Goal: Information Seeking & Learning: Compare options

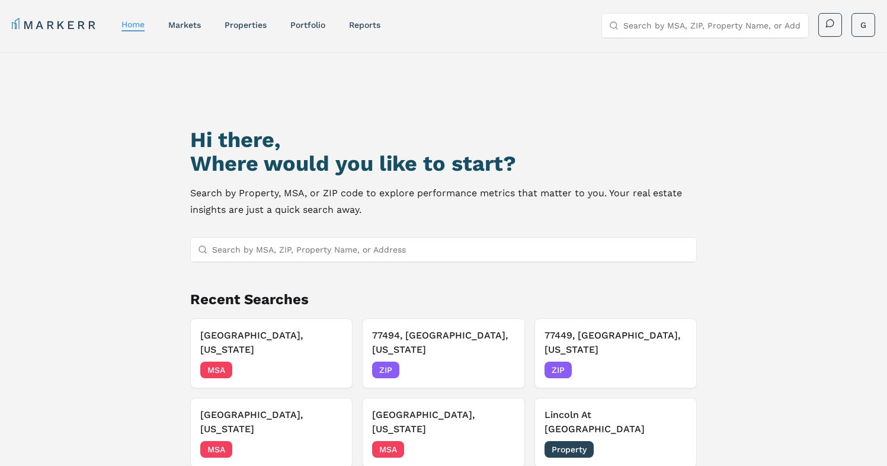
click at [695, 28] on input "Search by MSA, ZIP, Property Name, or Address" at bounding box center [712, 26] width 178 height 24
paste input "[GEOGRAPHIC_DATA] Apartments"
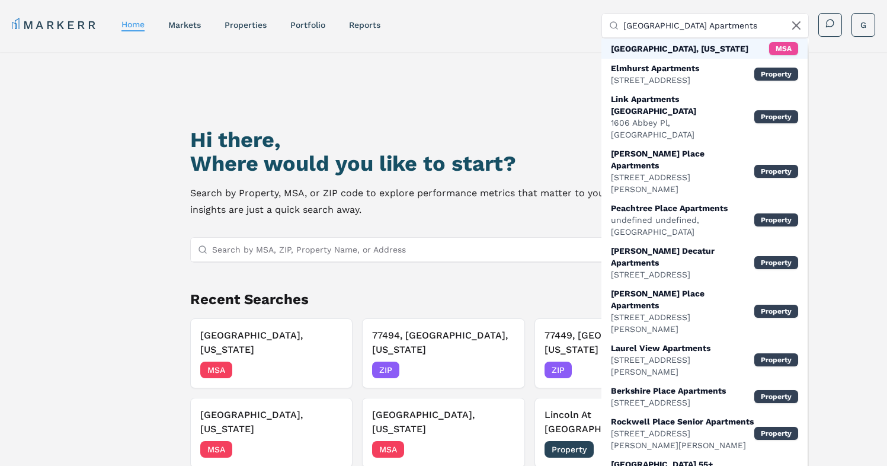
paste input "[STREET_ADDRESS]"
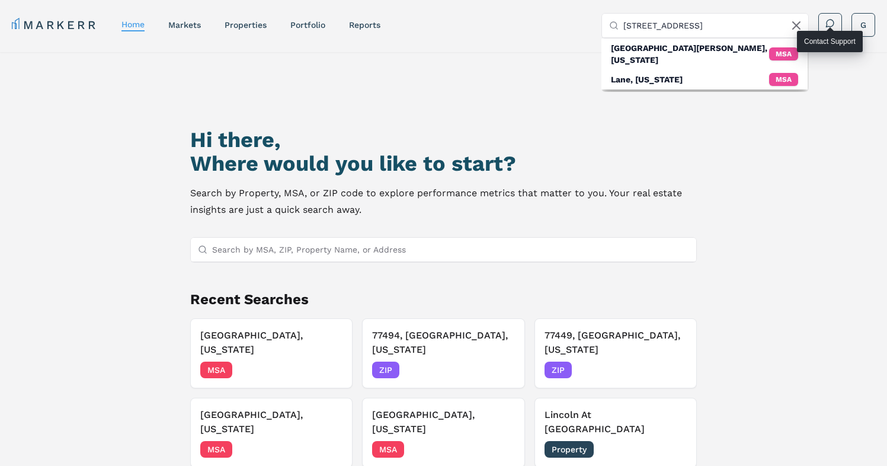
click at [776, 14] on input "[STREET_ADDRESS]" at bounding box center [712, 26] width 178 height 24
paste input "[STREET_ADDRESS][PERSON_NAME][PERSON_NAME]"
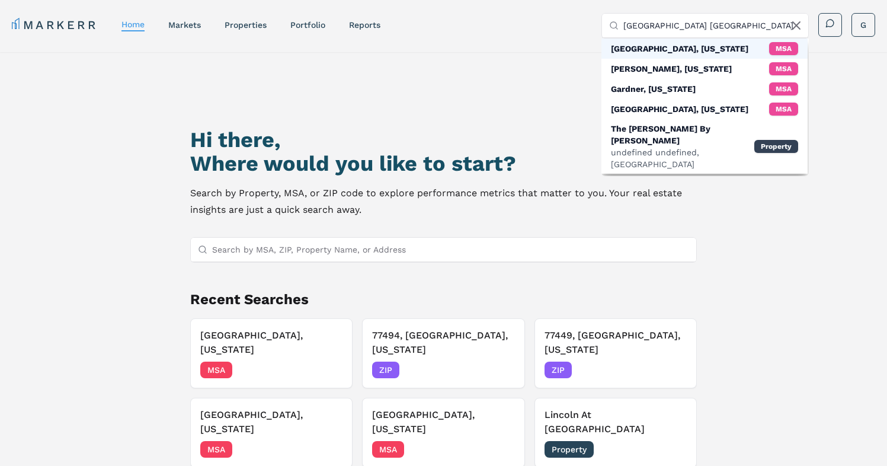
type input "[GEOGRAPHIC_DATA] [GEOGRAPHIC_DATA]"
click at [668, 53] on div "[GEOGRAPHIC_DATA], [US_STATE]" at bounding box center [679, 49] width 137 height 12
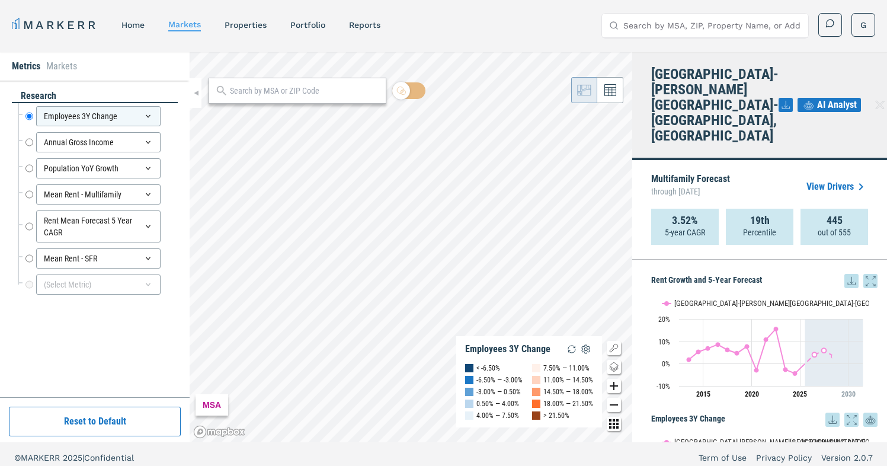
click at [694, 24] on input "Search by MSA, ZIP, Property Name, or Address" at bounding box center [712, 26] width 178 height 24
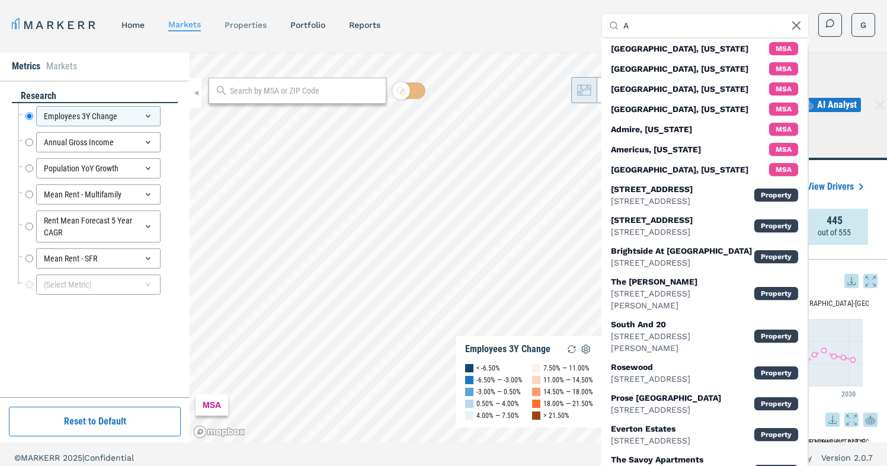
type input "A"
click at [247, 24] on link "properties" at bounding box center [246, 24] width 42 height 9
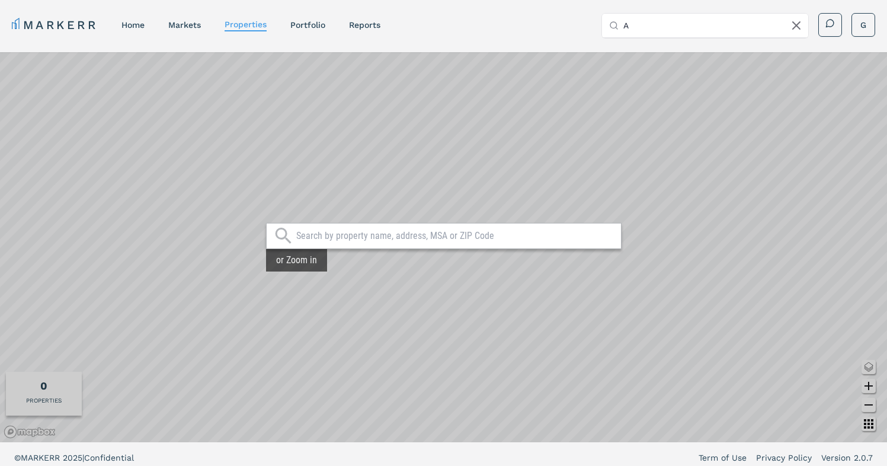
click at [809, 25] on div "Search by MSA, ZIP, Property Name, or Address A G" at bounding box center [738, 25] width 274 height 24
click at [790, 24] on icon at bounding box center [796, 25] width 14 height 14
click at [357, 226] on div at bounding box center [443, 236] width 355 height 26
click at [389, 236] on input "text" at bounding box center [455, 236] width 319 height 12
paste input "2410 Benjamin E Mays Dr SW"
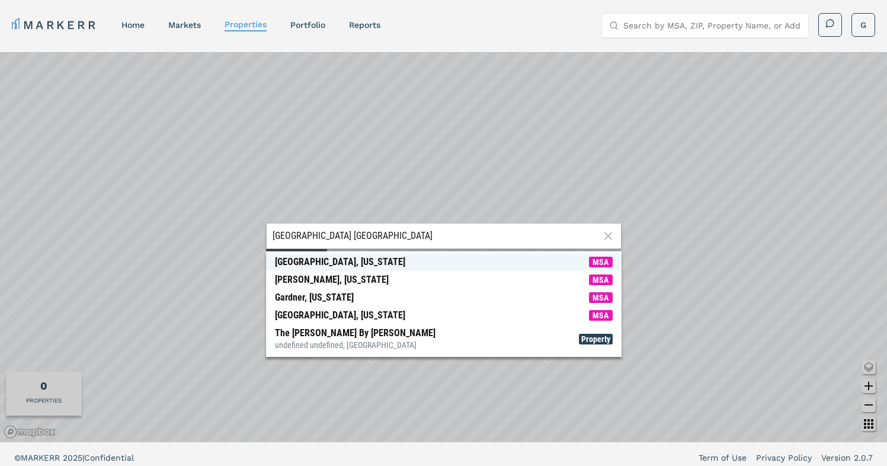
type input "Atlanta GA"
click at [363, 259] on span "Atlanta, Georgia MSA" at bounding box center [443, 262] width 355 height 18
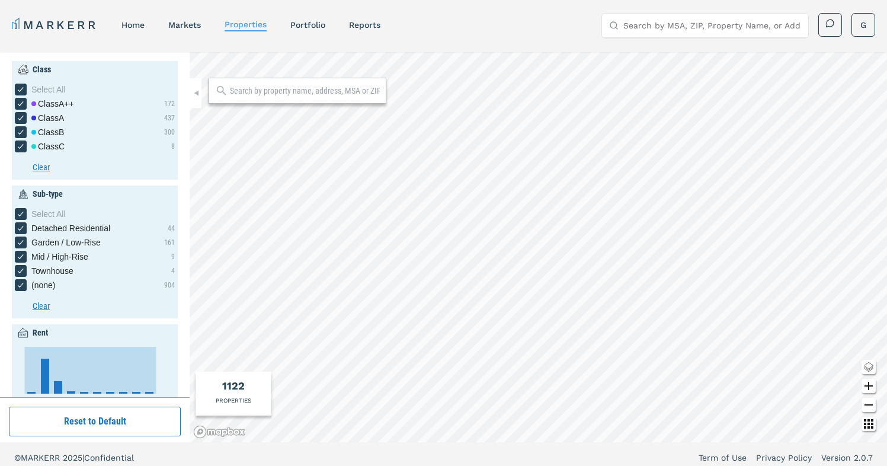
click at [682, 27] on input "Search by MSA, ZIP, Property Name, or Address" at bounding box center [712, 26] width 178 height 24
paste input "2410 Benjamin E Mays Dr SW"
type input "2410 Benjamin E Mays Dr"
type input "500"
type input "6000"
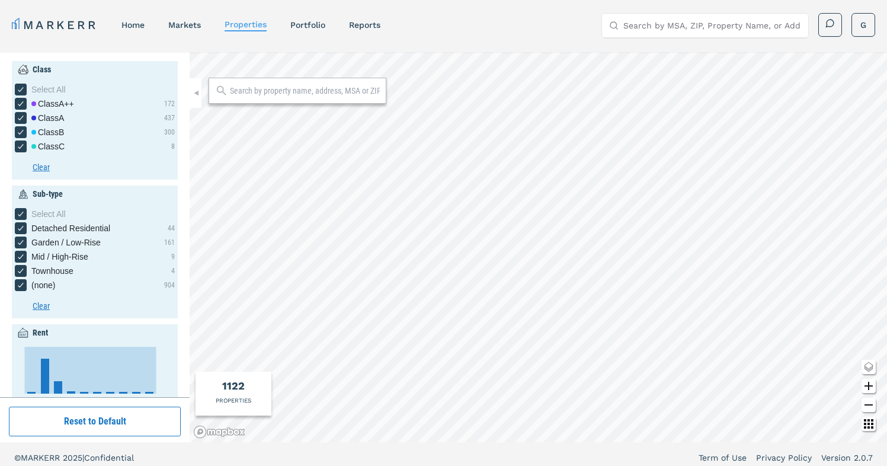
type input "7"
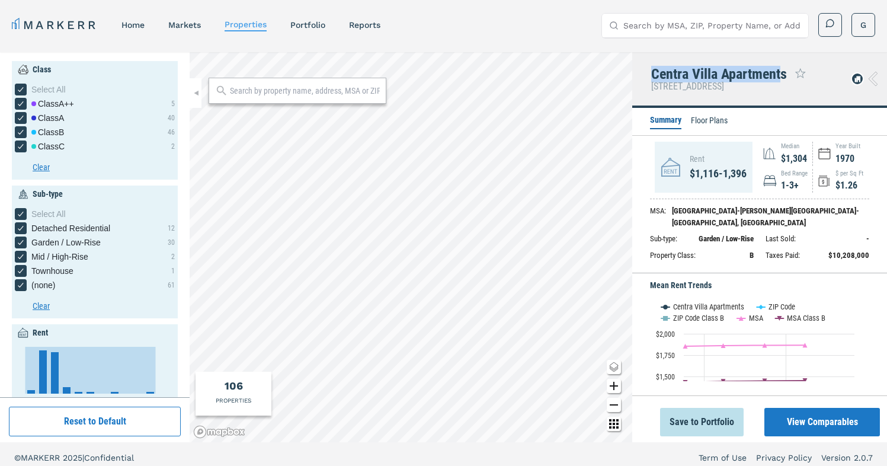
drag, startPoint x: 783, startPoint y: 75, endPoint x: 651, endPoint y: 73, distance: 132.1
click at [651, 73] on div "Centra Villa Apartments" at bounding box center [719, 73] width 136 height 15
drag, startPoint x: 653, startPoint y: 75, endPoint x: 786, endPoint y: 70, distance: 132.2
click at [786, 70] on div "Centra Villa Apartments" at bounding box center [719, 73] width 136 height 15
copy div "Centra Villa Apartments"
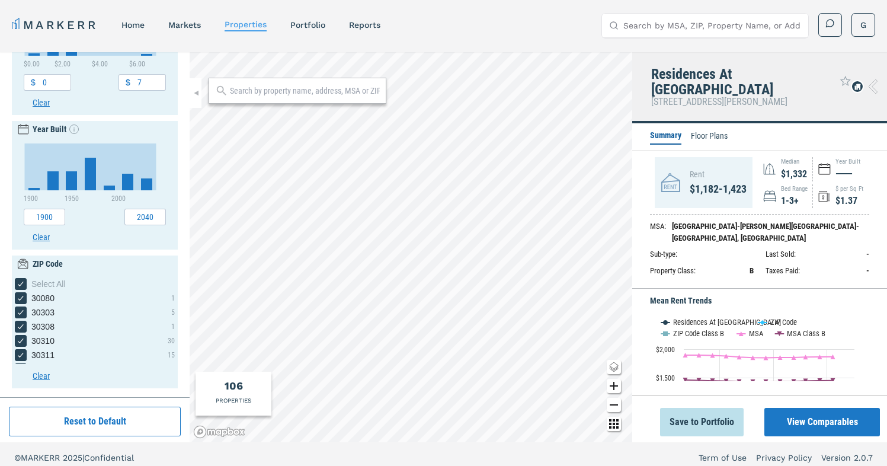
scroll to position [361, 0]
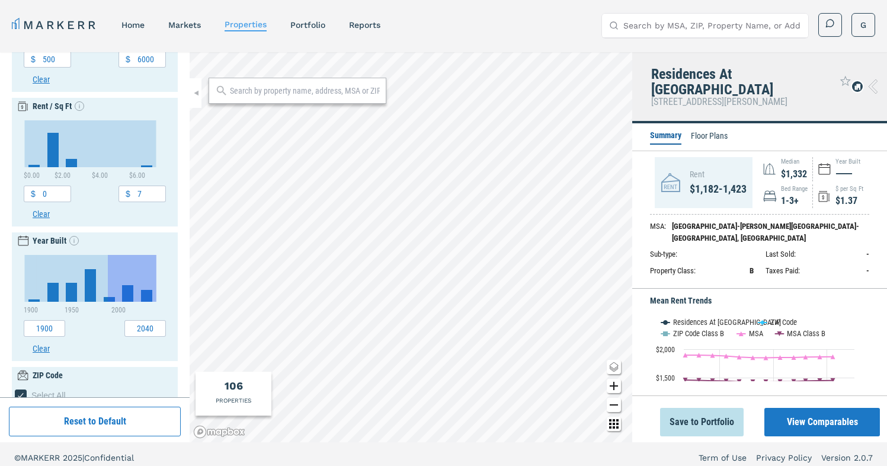
drag, startPoint x: 111, startPoint y: 270, endPoint x: 156, endPoint y: 275, distance: 45.3
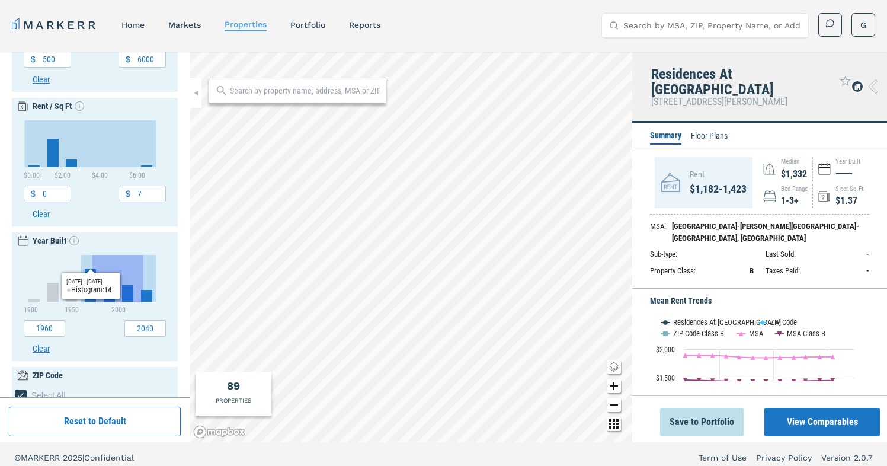
drag, startPoint x: 92, startPoint y: 277, endPoint x: 172, endPoint y: 275, distance: 79.4
click at [172, 275] on div "Class Select All Class A++ 3 Class A 30 Class B 41 Class C 2 Clear Sub-type Sel…" at bounding box center [95, 224] width 190 height 345
drag, startPoint x: 101, startPoint y: 272, endPoint x: 168, endPoint y: 272, distance: 66.9
drag, startPoint x: 122, startPoint y: 274, endPoint x: 169, endPoint y: 272, distance: 46.8
type input "1980"
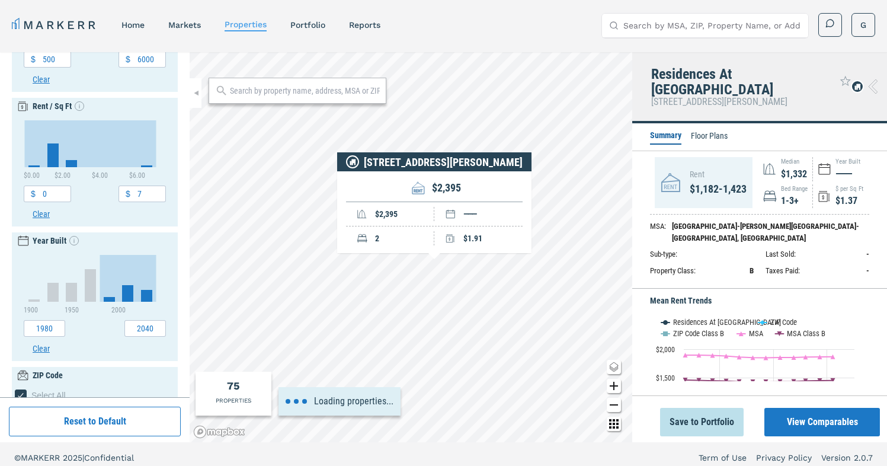
type input "3000"
type input "1"
type input "2.4"
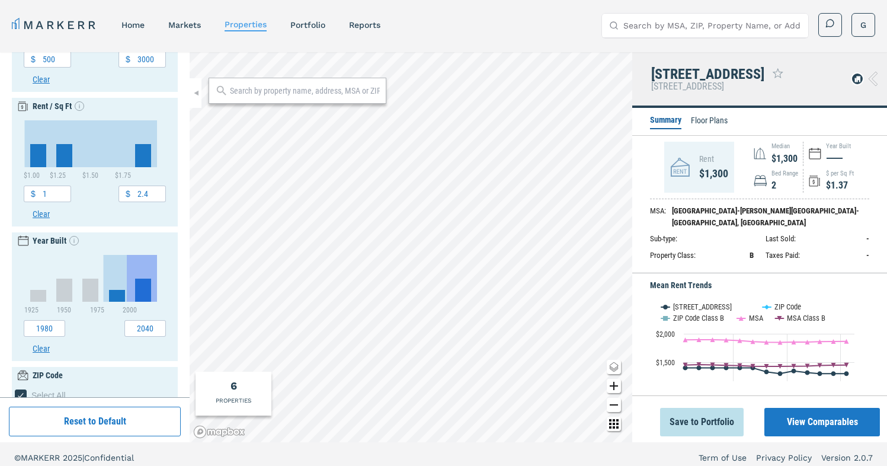
drag, startPoint x: 129, startPoint y: 267, endPoint x: 166, endPoint y: 266, distance: 37.9
type input "1960"
type input "2020"
click at [137, 268] on icon "Interactive chart" at bounding box center [117, 278] width 79 height 47
drag, startPoint x: 136, startPoint y: 268, endPoint x: 162, endPoint y: 268, distance: 25.5
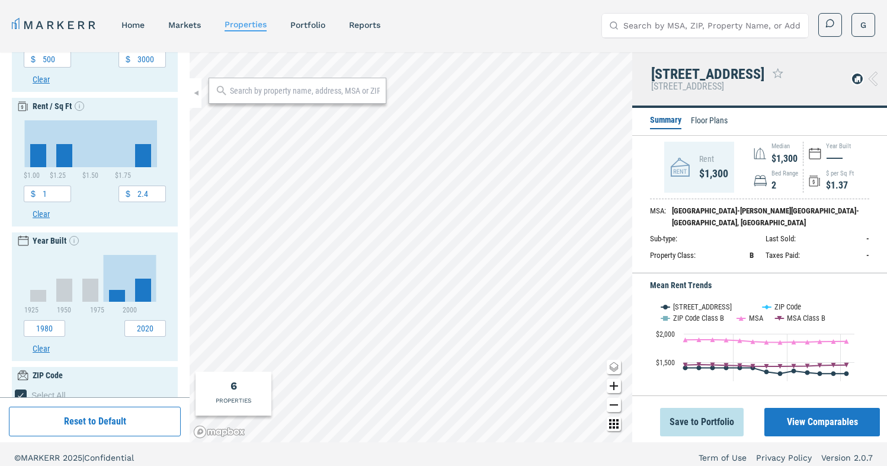
drag, startPoint x: 137, startPoint y: 267, endPoint x: 173, endPoint y: 267, distance: 36.1
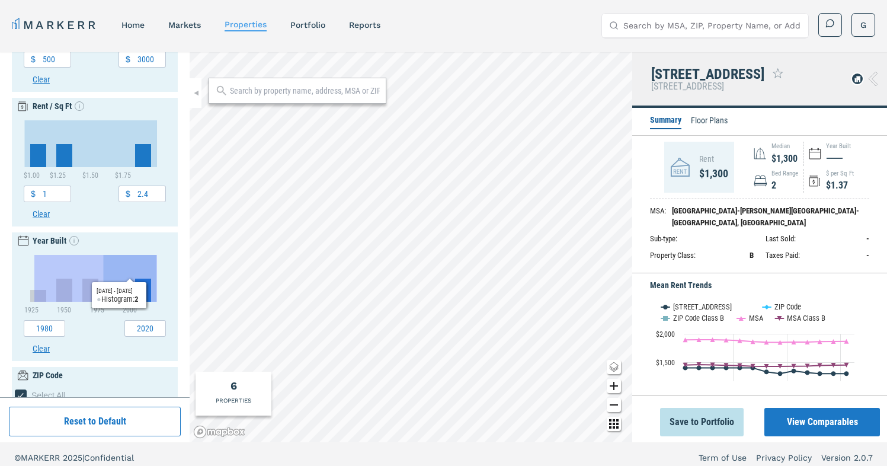
drag, startPoint x: 34, startPoint y: 276, endPoint x: 165, endPoint y: 280, distance: 130.4
click at [165, 280] on div "Chart Bar chart with 5 bars. View as data table, Chart The chart has 1 X axis d…" at bounding box center [95, 296] width 160 height 82
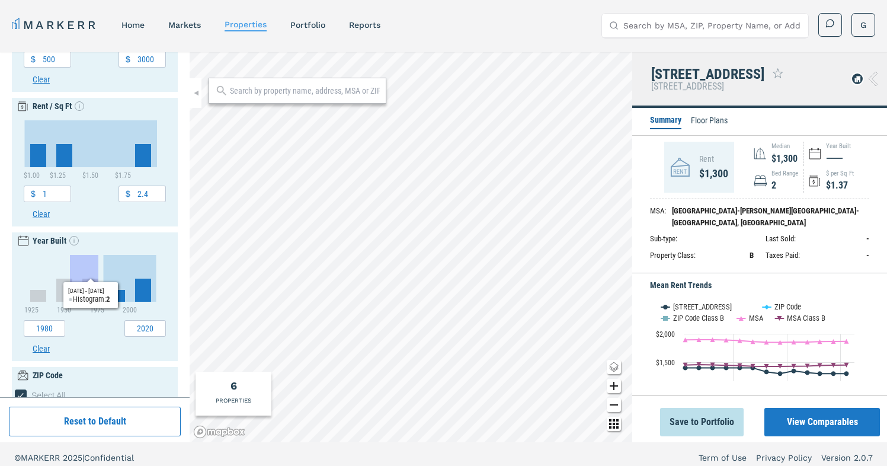
drag, startPoint x: 70, startPoint y: 269, endPoint x: 130, endPoint y: 269, distance: 59.2
type input "1940"
type input "2000"
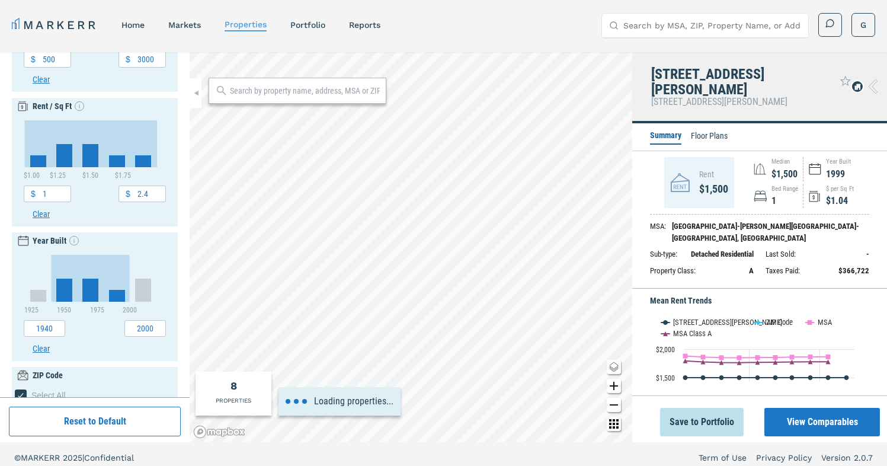
type input "3500"
type input "0"
type input "7"
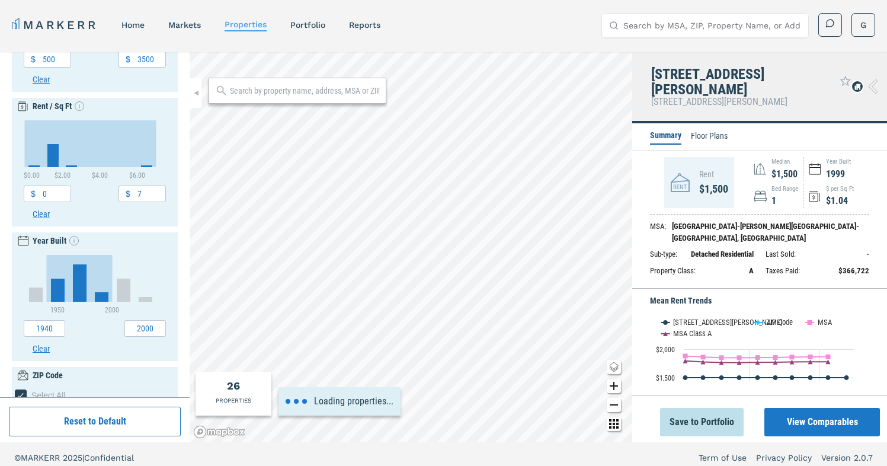
type input "4500"
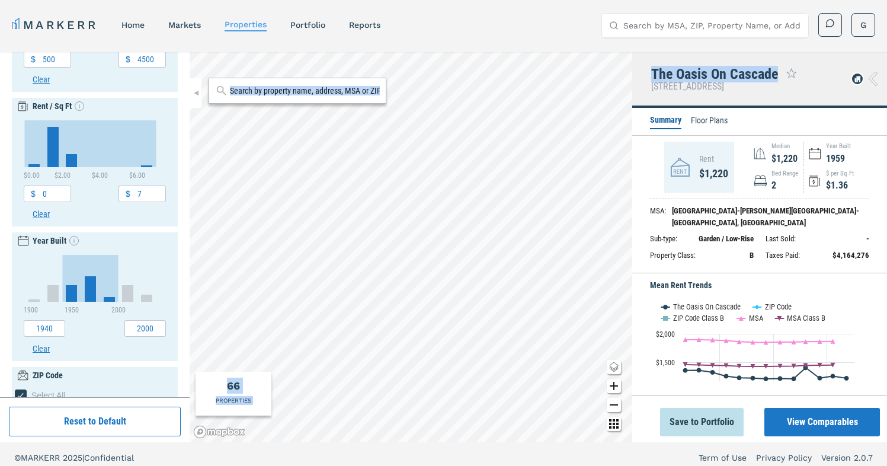
click at [631, 62] on div "Class Select All Class A++ 5 Class A 24 Class B 25 Class C 1 Clear Sub-type Sel…" at bounding box center [443, 247] width 887 height 390
click at [660, 78] on div "The Oasis On Cascade" at bounding box center [714, 73] width 127 height 15
drag, startPoint x: 649, startPoint y: 76, endPoint x: 775, endPoint y: 77, distance: 126.2
click at [775, 77] on div "The Oasis On Cascade 763 Cascade Ave SW, Atlanta, GA 30310" at bounding box center [759, 80] width 255 height 56
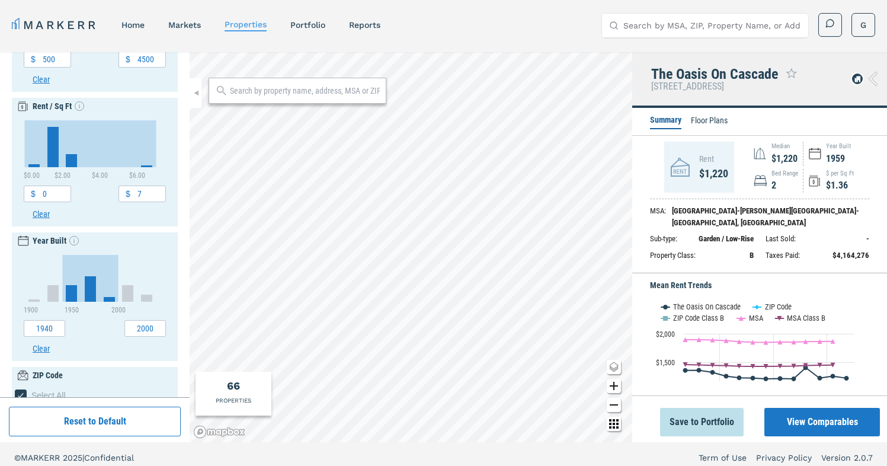
click at [743, 18] on input "Search by MSA, ZIP, Property Name, or Address" at bounding box center [712, 26] width 178 height 24
type input "F"
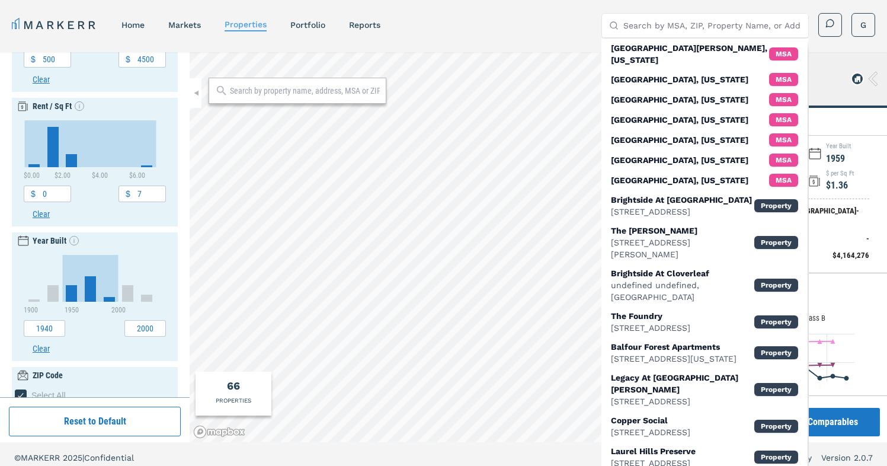
paste input "enriquecimento cambial ou especulação cambial."
type input "enriquecimento cambial ou especulação cambial."
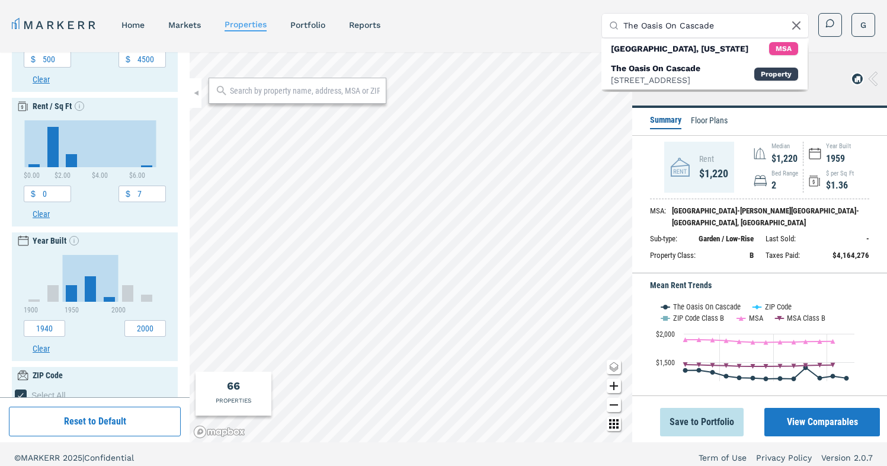
type input "The Oasis On Cascade"
click at [795, 418] on button "View Comparables" at bounding box center [822, 422] width 116 height 28
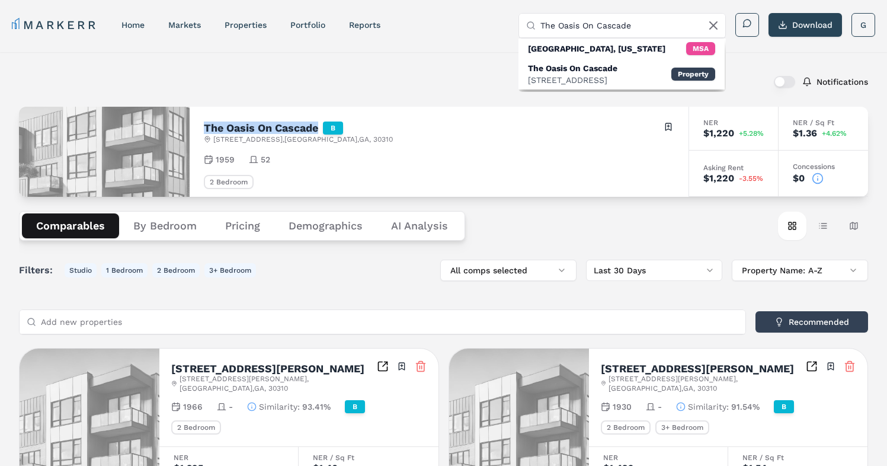
drag, startPoint x: 202, startPoint y: 125, endPoint x: 321, endPoint y: 127, distance: 119.1
click at [321, 127] on div "The Oasis On Cascade B 763 Cascade Ave SW , Atlanta , GA , 30310 Toggle portfol…" at bounding box center [439, 152] width 499 height 90
copy h2 "The Oasis On Cascade"
drag, startPoint x: 211, startPoint y: 139, endPoint x: 284, endPoint y: 139, distance: 72.9
click at [284, 139] on div "763 Cascade Ave SW , Atlanta , GA , 30310" at bounding box center [298, 138] width 189 height 9
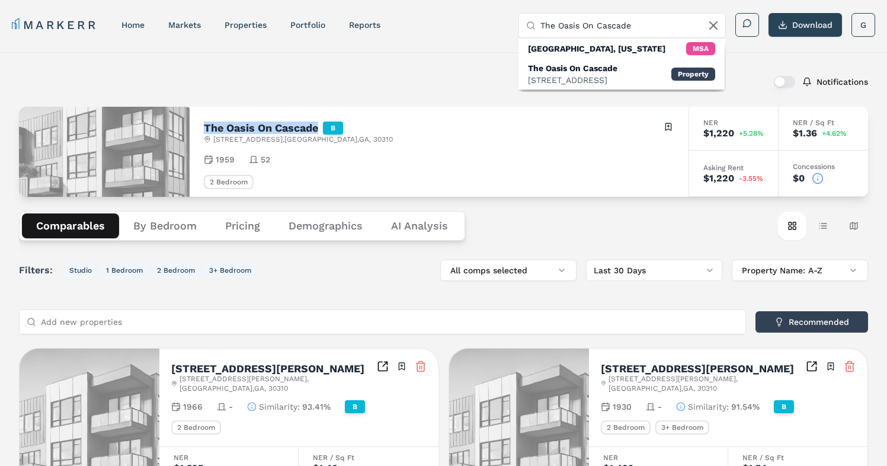
copy span "763 Cascade Ave SW"
click at [418, 72] on div "Notifications" at bounding box center [443, 81] width 849 height 31
click at [407, 70] on div "Notifications" at bounding box center [443, 81] width 849 height 31
click at [717, 25] on icon at bounding box center [713, 25] width 14 height 14
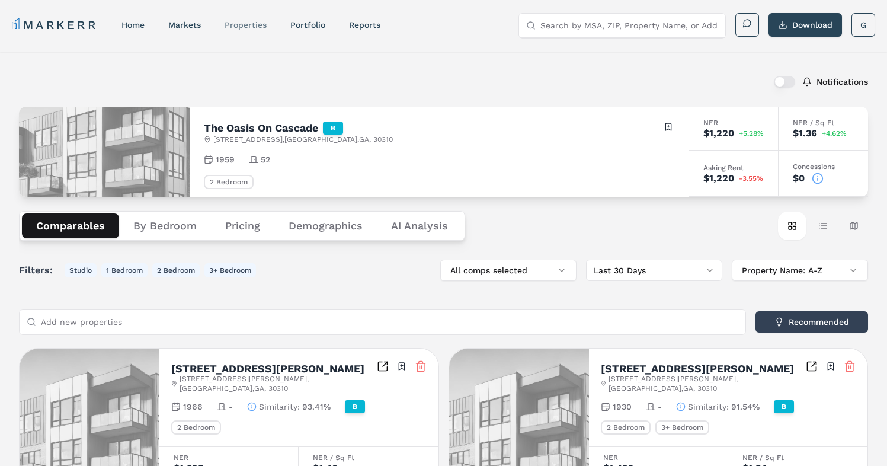
click at [239, 23] on link "properties" at bounding box center [246, 24] width 42 height 9
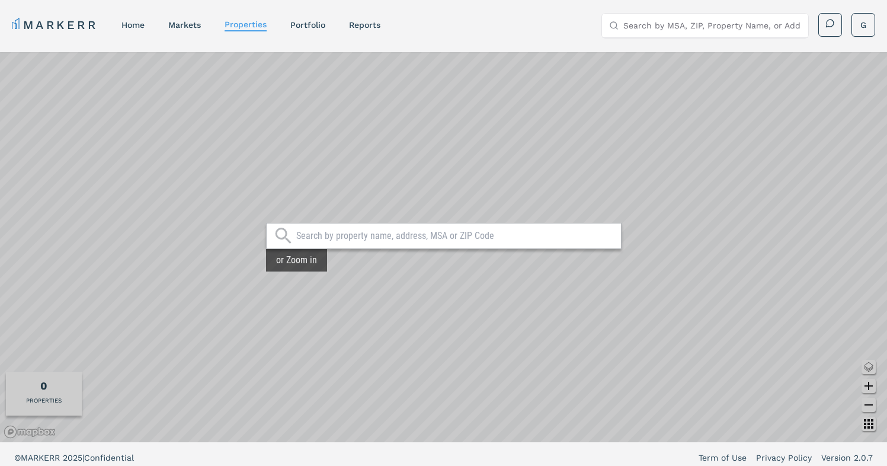
click at [391, 237] on input "text" at bounding box center [455, 236] width 319 height 12
type input "c"
type input "C"
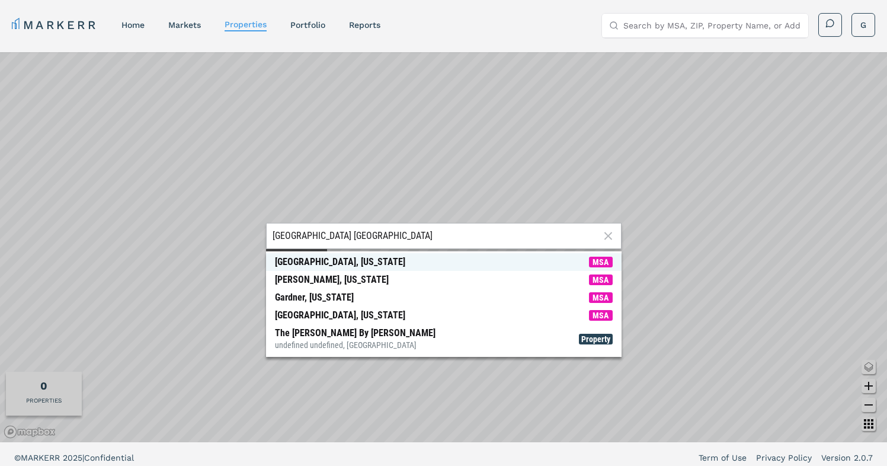
type input "Atlanta GA"
click at [370, 256] on span "Atlanta, Georgia MSA" at bounding box center [443, 262] width 355 height 18
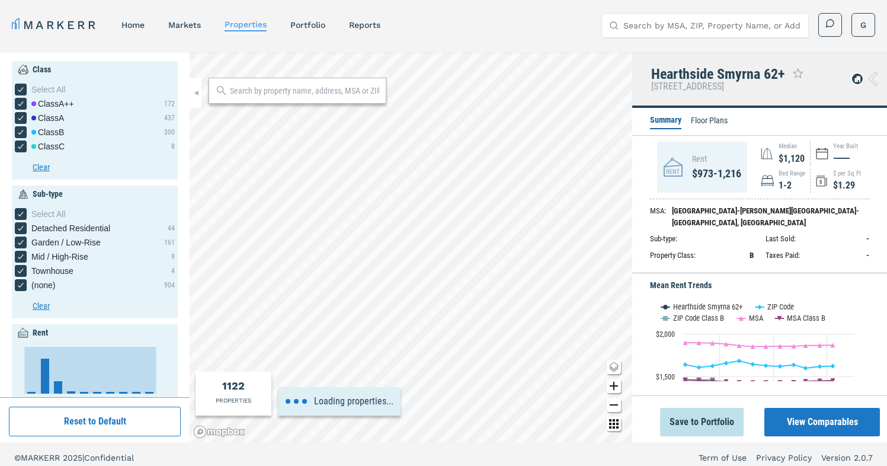
type input "5.5"
type input "1900"
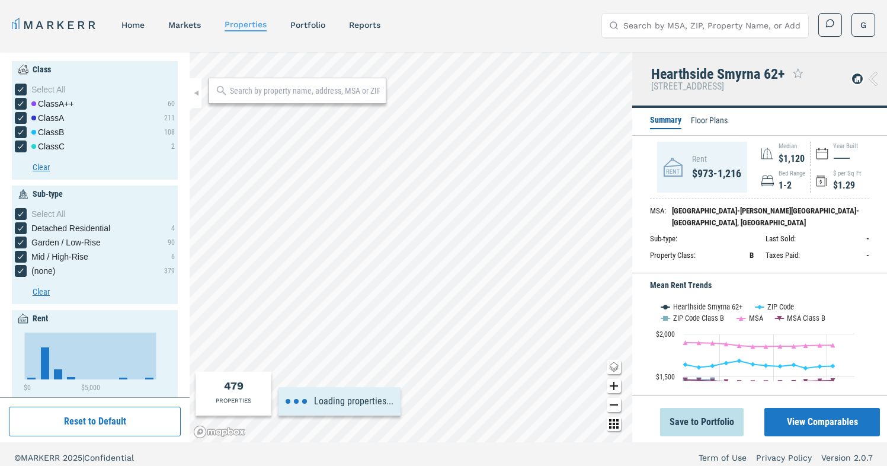
type input "500"
type input "4000"
type input "0.6"
type input "2.4"
type input "1960"
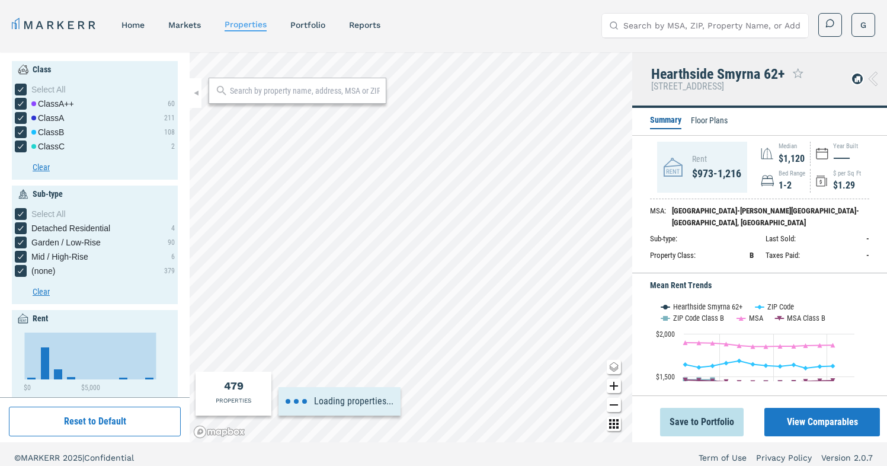
type input "2020"
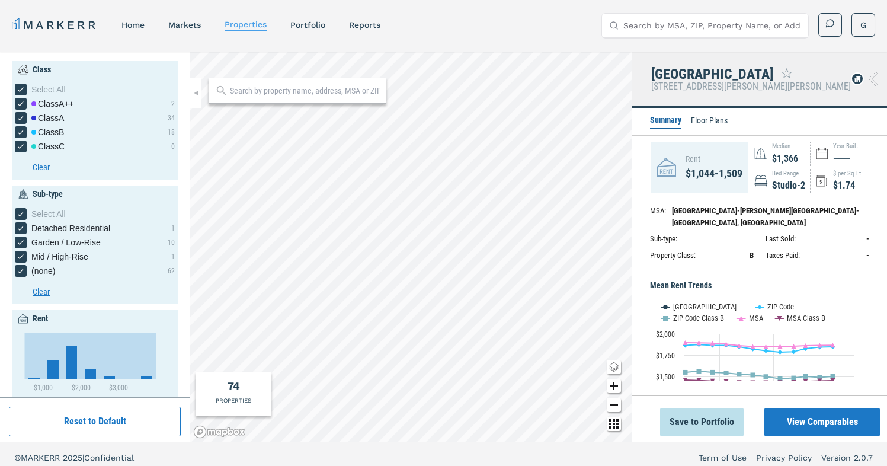
drag, startPoint x: 656, startPoint y: 78, endPoint x: 788, endPoint y: 76, distance: 131.5
click at [788, 76] on div "Park Valley Apartments" at bounding box center [751, 73] width 200 height 15
copy div "Park Valley Apartments"
click at [729, 21] on input "Search by MSA, ZIP, Property Name, or Address" at bounding box center [712, 26] width 178 height 24
paste input "Park Valley Apartments"
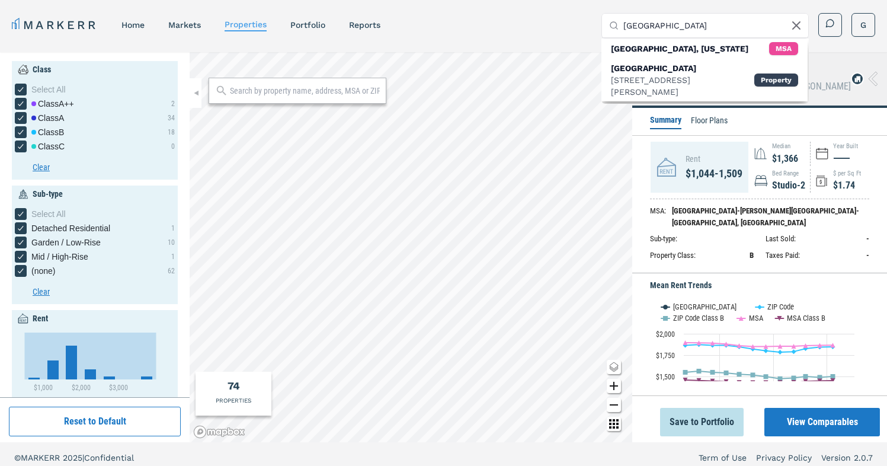
type input "Park Valley Apartments"
click at [798, 125] on div "Summary Floor Plans" at bounding box center [759, 122] width 255 height 28
click at [793, 22] on icon at bounding box center [796, 25] width 7 height 7
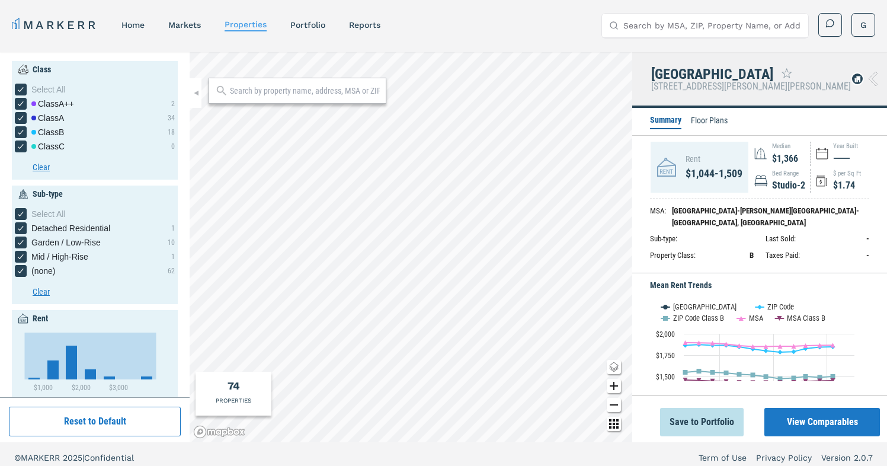
paste input "Park Valley Apartments"
click at [730, 24] on input "Park Valley Apartments" at bounding box center [712, 26] width 178 height 24
drag, startPoint x: 744, startPoint y: 23, endPoint x: 537, endPoint y: 15, distance: 207.5
click at [538, 15] on div "MARKERR home markets properties Portfolio reports Search by MSA, ZIP, Property …" at bounding box center [443, 25] width 863 height 24
type input "Park Valley Apartments"
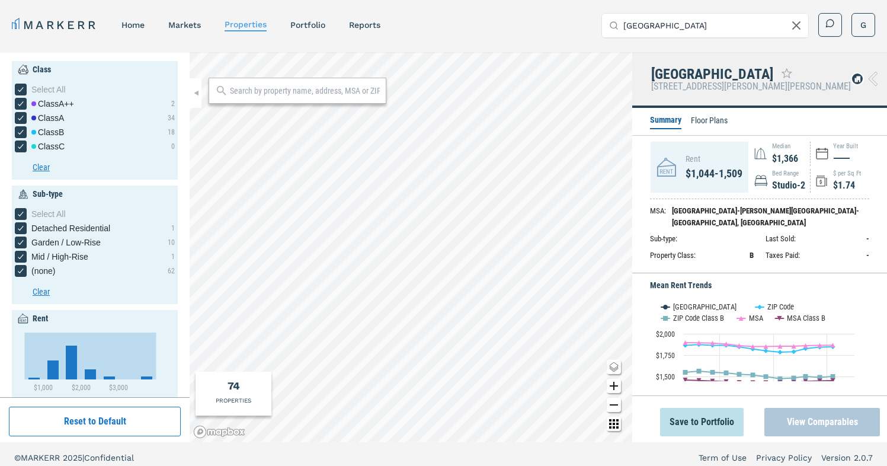
click at [817, 424] on button "View Comparables" at bounding box center [822, 422] width 116 height 28
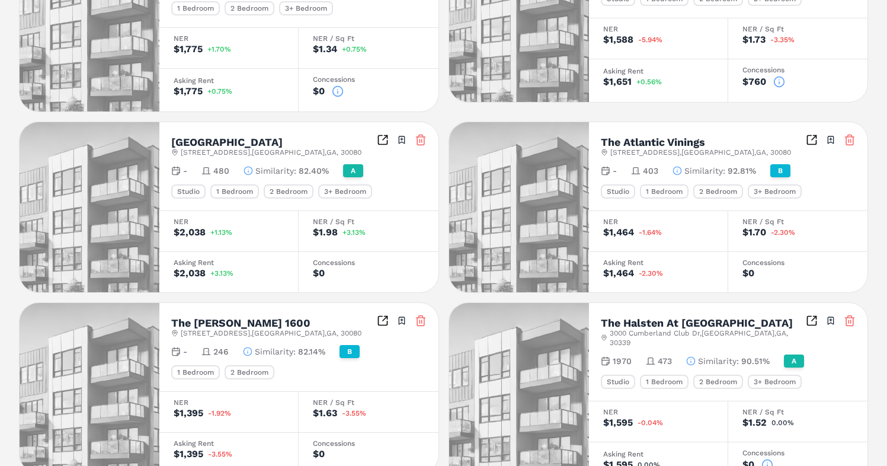
scroll to position [831, 0]
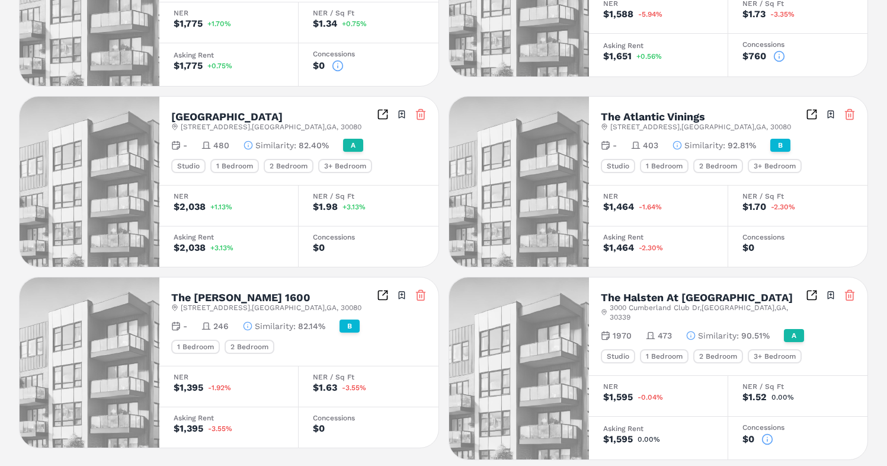
click at [815, 289] on icon "Inspect Comparables" at bounding box center [812, 295] width 12 height 12
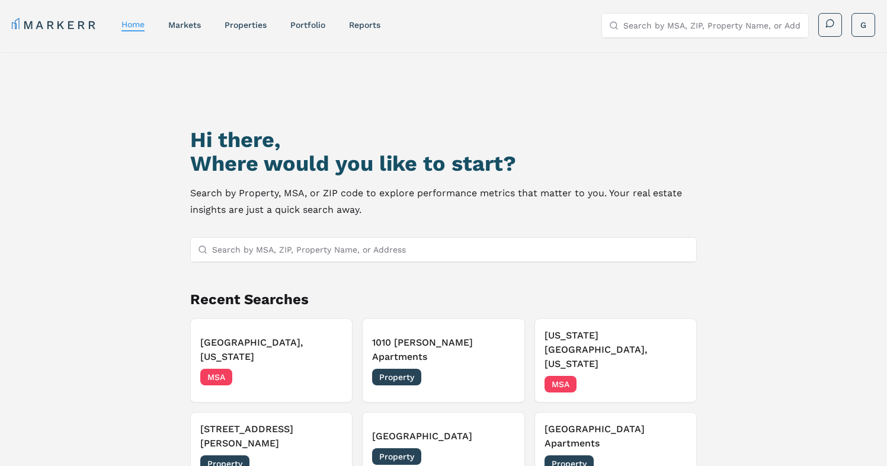
click at [682, 24] on input "Search by MSA, ZIP, Property Name, or Address" at bounding box center [712, 26] width 178 height 24
paste input "[GEOGRAPHIC_DATA] Apartments"
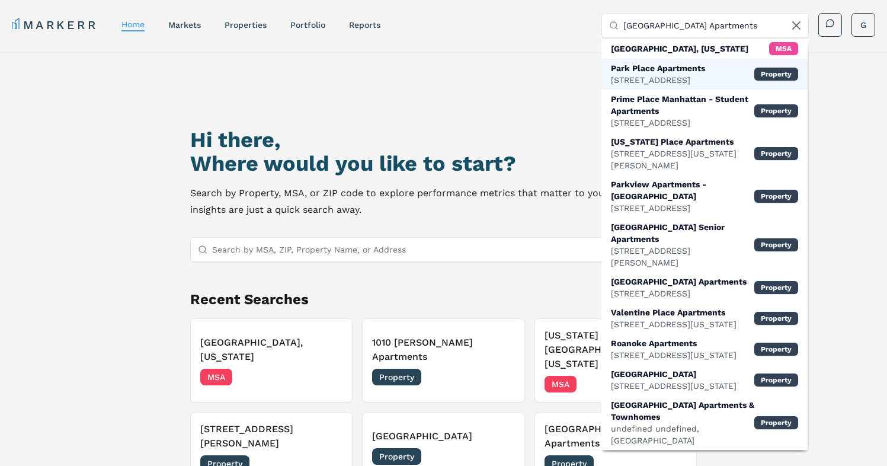
paste input "[STREET_ADDRESS]"
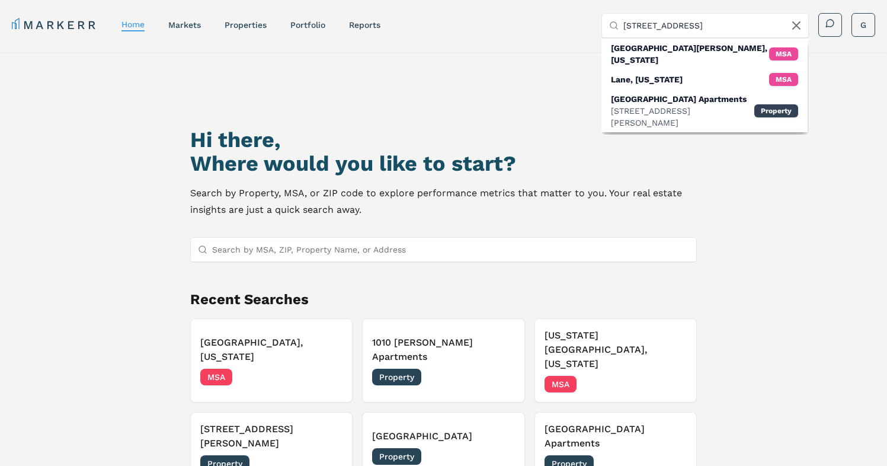
type input "[STREET_ADDRESS]"
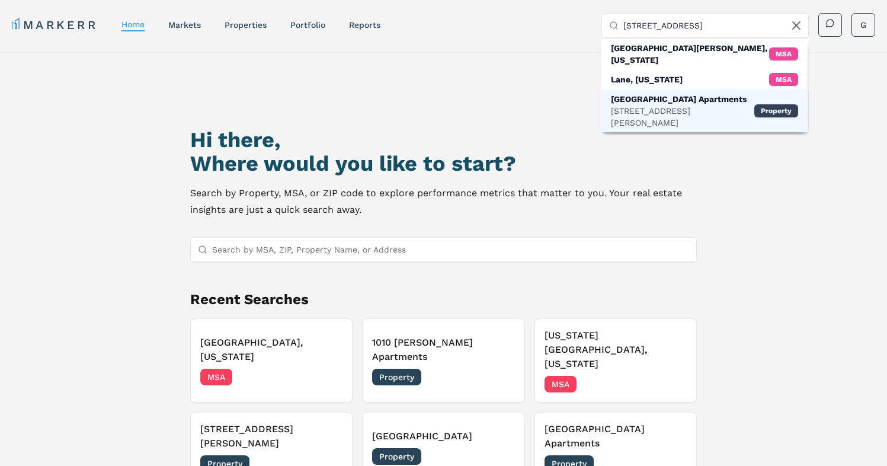
click at [694, 93] on div "[GEOGRAPHIC_DATA] Apartments" at bounding box center [682, 99] width 143 height 12
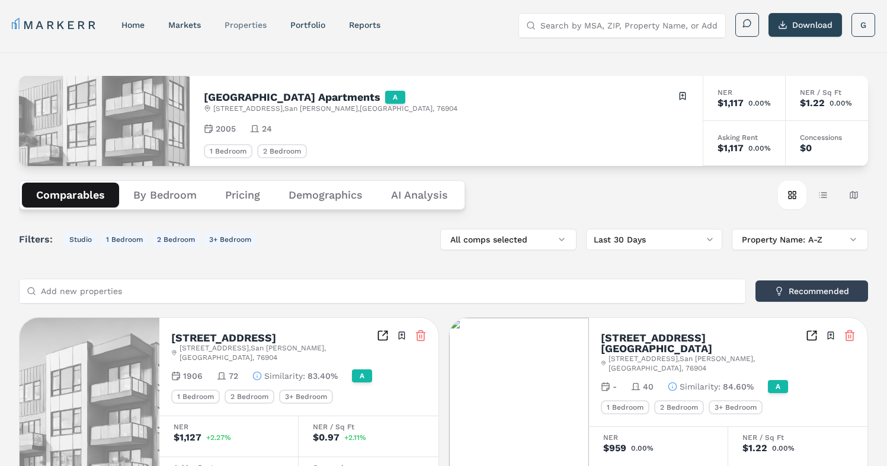
click at [248, 26] on link "properties" at bounding box center [246, 24] width 42 height 9
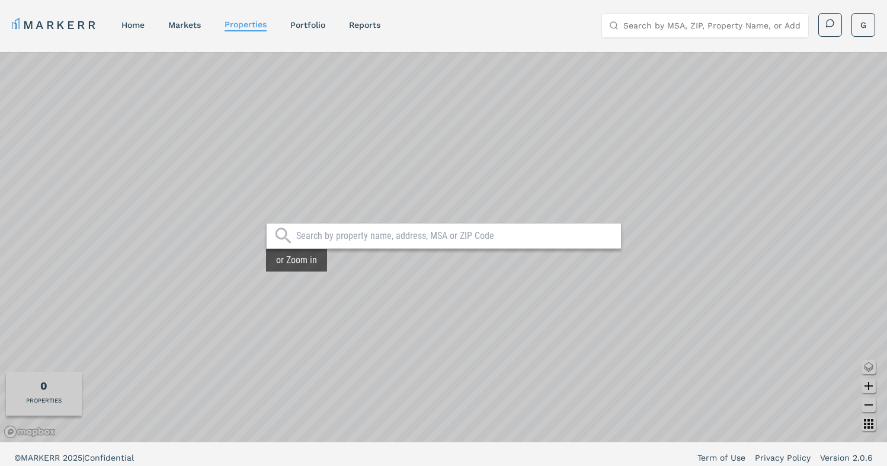
click at [364, 235] on input "text" at bounding box center [455, 236] width 319 height 12
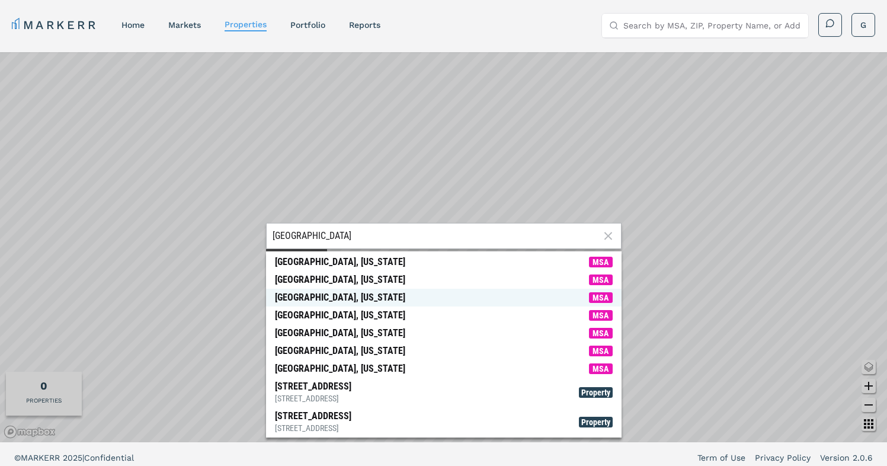
type input "[GEOGRAPHIC_DATA]"
click at [357, 293] on span "[GEOGRAPHIC_DATA], [US_STATE] MSA" at bounding box center [443, 297] width 355 height 18
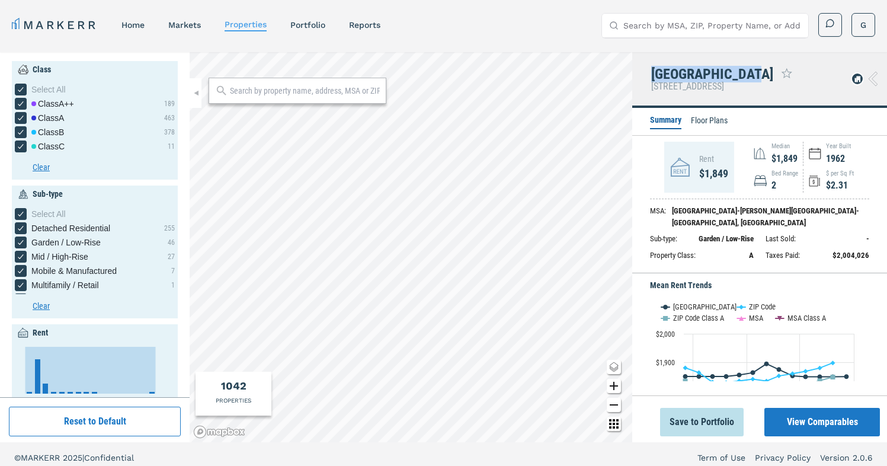
drag, startPoint x: 749, startPoint y: 76, endPoint x: 647, endPoint y: 75, distance: 102.5
click at [647, 75] on div "Oakview Gardens 711 Oakview Rd, Decatur, GA 30030" at bounding box center [759, 80] width 255 height 56
copy div "Oakview Gardens"
drag, startPoint x: 647, startPoint y: 89, endPoint x: 758, endPoint y: 91, distance: 110.8
click at [758, 91] on div "Oakview Gardens 711 Oakview Rd, Decatur, GA 30030" at bounding box center [759, 80] width 255 height 56
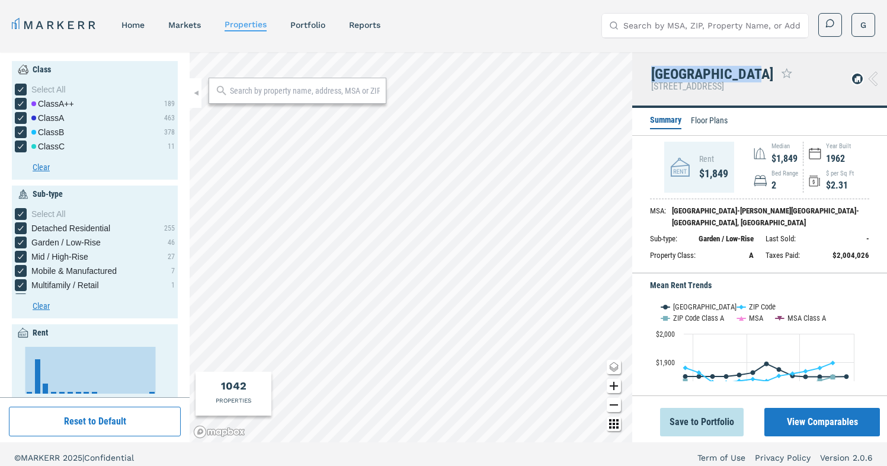
copy h5 "711 Oakview Rd, Decatur, GA"
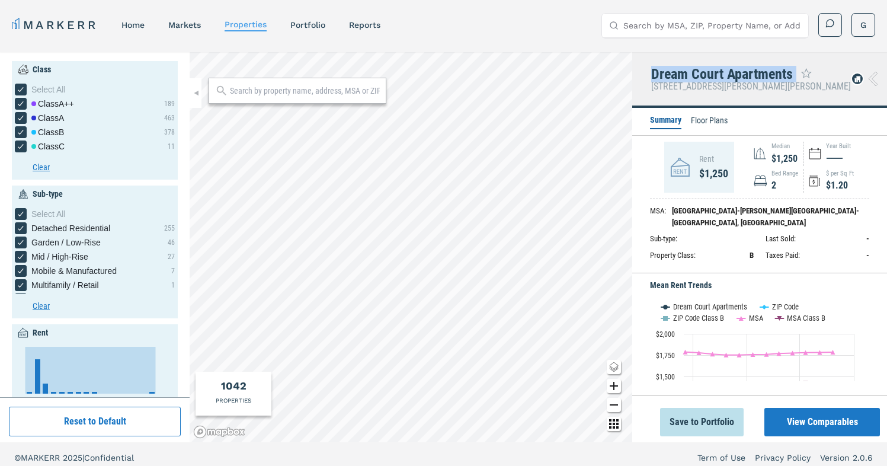
drag, startPoint x: 650, startPoint y: 75, endPoint x: 797, endPoint y: 72, distance: 146.4
click at [797, 72] on div "Dream Court Apartments" at bounding box center [751, 73] width 200 height 15
copy div "Dream Court Apartments"
click at [708, 94] on div "Dream Court Apartments 2410 Benjamin E Mays Dr SW, Atlanta, GA 30311" at bounding box center [759, 80] width 255 height 56
drag, startPoint x: 650, startPoint y: 84, endPoint x: 762, endPoint y: 86, distance: 112.0
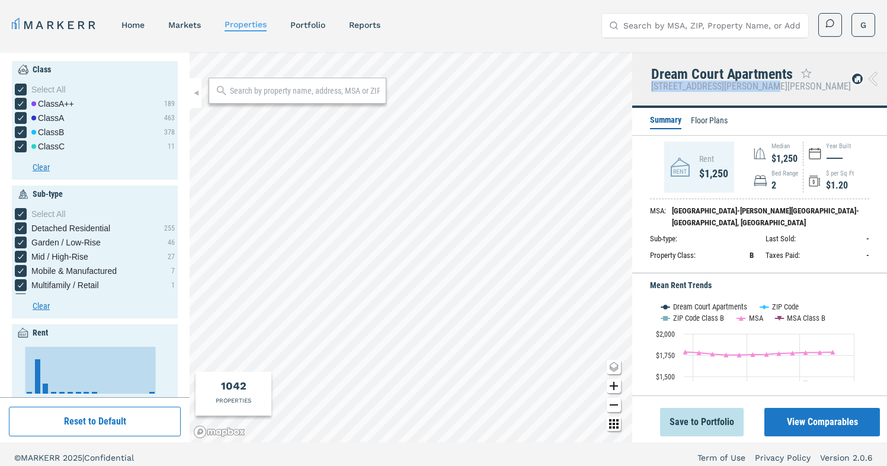
click at [762, 86] on div "Dream Court Apartments 2410 Benjamin E Mays Dr SW, Atlanta, GA 30311" at bounding box center [759, 80] width 255 height 56
copy h5 "2410 Benjamin E Mays Dr SW,"
click at [695, 35] on input "Search by MSA, ZIP, Property Name, or Address" at bounding box center [712, 26] width 178 height 24
paste input "2410 Benjamin E Mays Dr SW"
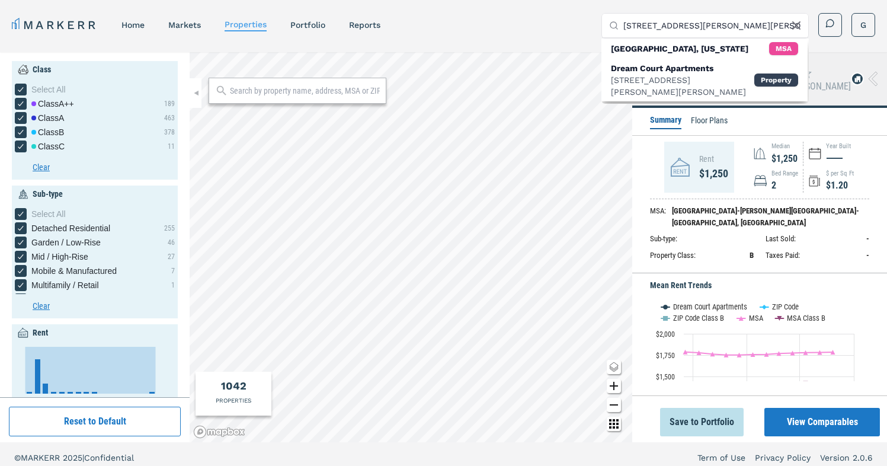
type input "2410 Benjamin E Mays Dr SW"
click at [791, 30] on icon at bounding box center [796, 25] width 14 height 14
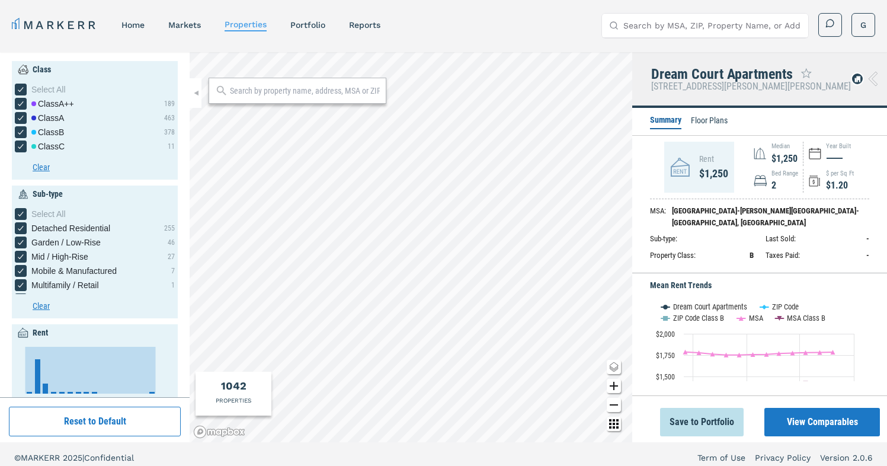
click at [542, 17] on div "MARKERR home markets properties Portfolio reports Search by MSA, ZIP, Property …" at bounding box center [443, 25] width 863 height 24
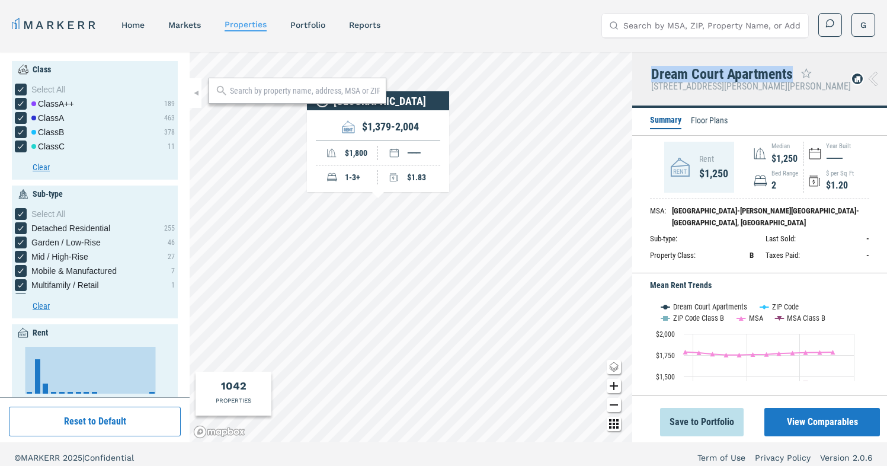
drag, startPoint x: 790, startPoint y: 75, endPoint x: 647, endPoint y: 74, distance: 142.8
click at [647, 74] on div "Dream Court Apartments 2410 Benjamin E Mays Dr SW, Atlanta, GA 30311" at bounding box center [759, 80] width 255 height 56
copy div "Dream Court Apartments"
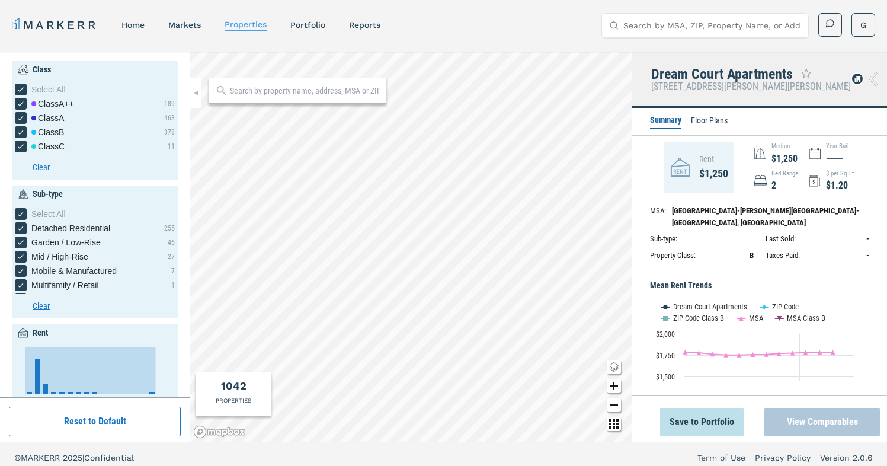
click at [834, 413] on button "View Comparables" at bounding box center [822, 422] width 116 height 28
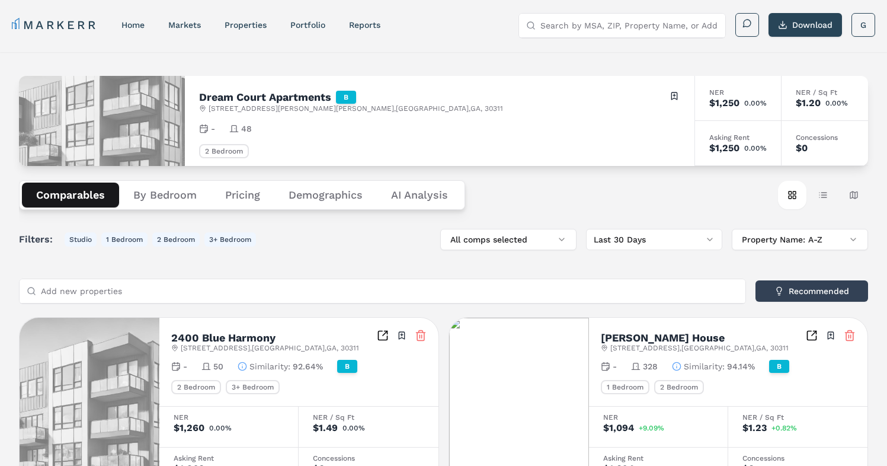
click at [690, 17] on input "Search by MSA, ZIP, Property Name, or Address" at bounding box center [629, 26] width 178 height 24
paste input "Centra Villa Apartments"
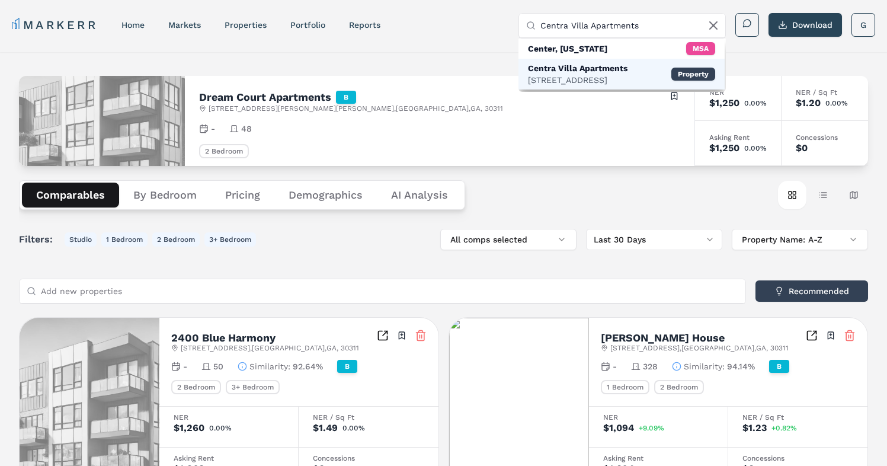
type input "Centra Villa Apartments"
click at [627, 76] on div "1717 Centra Villa Dr SW, Atlanta" at bounding box center [578, 80] width 100 height 12
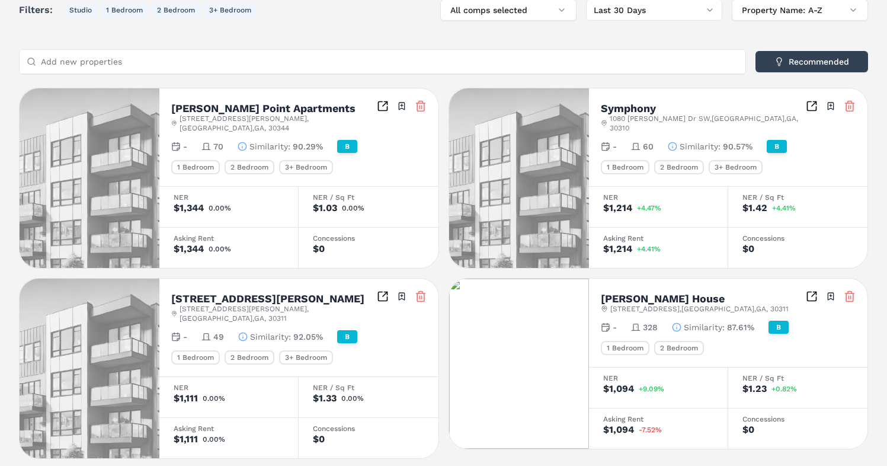
scroll to position [790, 0]
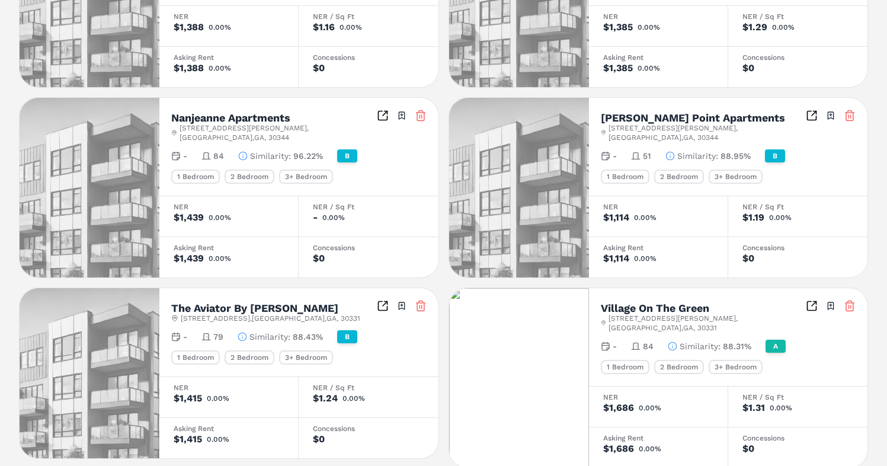
click at [526, 288] on img at bounding box center [519, 377] width 140 height 179
click at [809, 300] on icon "Inspect Comparables" at bounding box center [812, 306] width 12 height 12
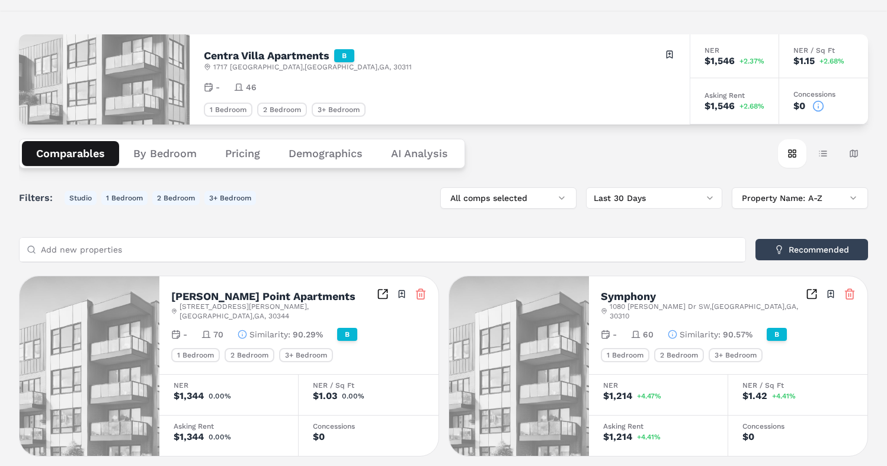
scroll to position [0, 0]
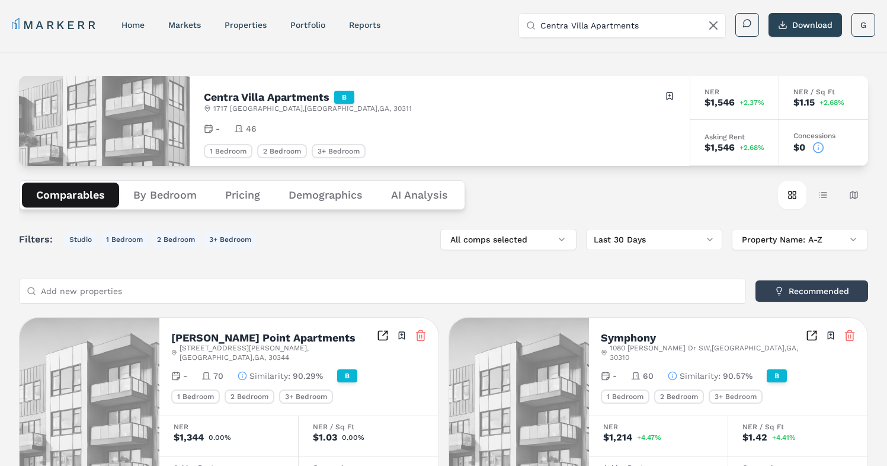
click at [637, 20] on input "Centra Villa Apartments" at bounding box center [629, 26] width 178 height 24
click at [504, 104] on div "Centra Villa Apartments B 1717 Centra Villa Dr SW , Atlanta , GA , 30311 Toggle…" at bounding box center [440, 101] width 472 height 23
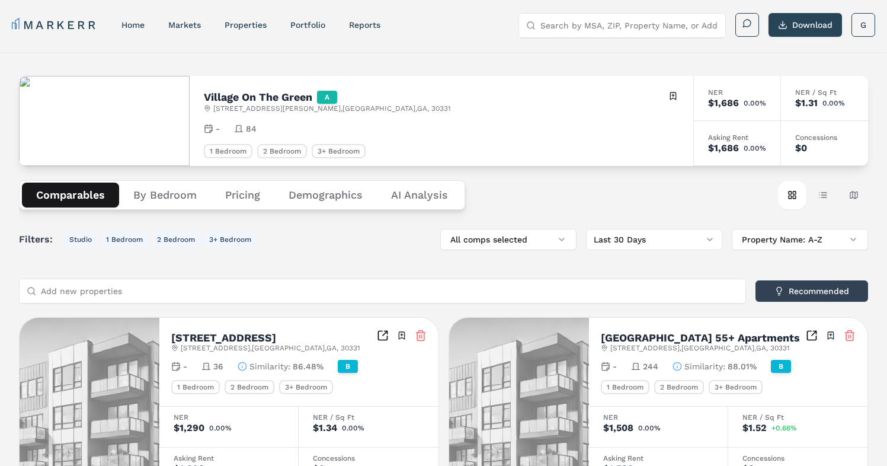
click at [597, 21] on input "Search by MSA, ZIP, Property Name, or Address" at bounding box center [629, 26] width 178 height 24
paste input "Colonial Grand At Riverchase Trails"
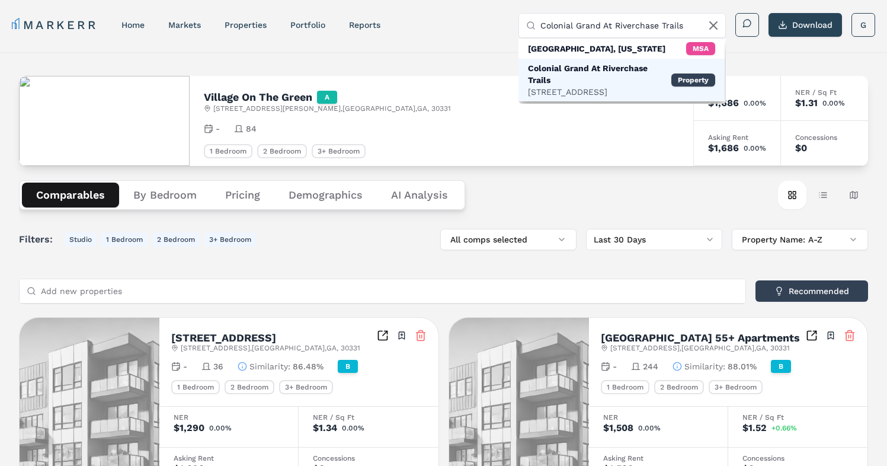
click at [602, 90] on div "1000 Riverchase Trl, Hoover" at bounding box center [599, 92] width 143 height 12
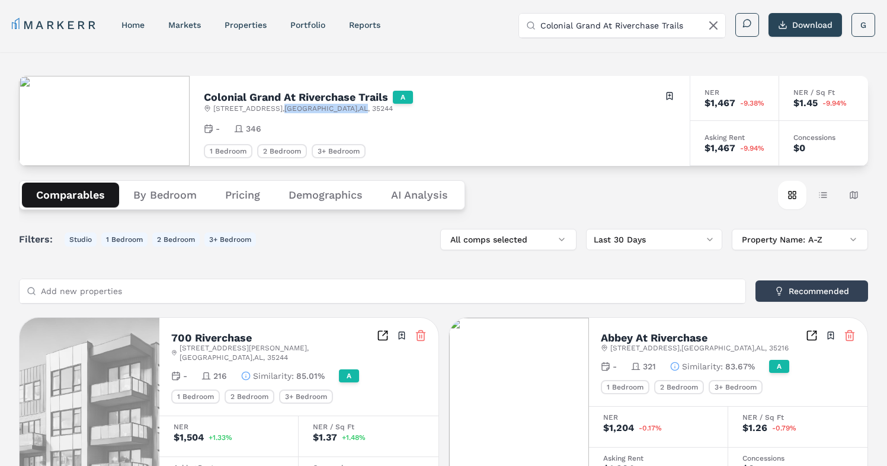
drag, startPoint x: 284, startPoint y: 106, endPoint x: 339, endPoint y: 108, distance: 55.1
click at [339, 108] on span "1000 Riverchase Trl , Birmingham , AL , 35244" at bounding box center [302, 108] width 179 height 9
copy span "Birmingham , AL"
click at [685, 23] on input "Colonial Grand At Riverchase Trails" at bounding box center [629, 26] width 178 height 24
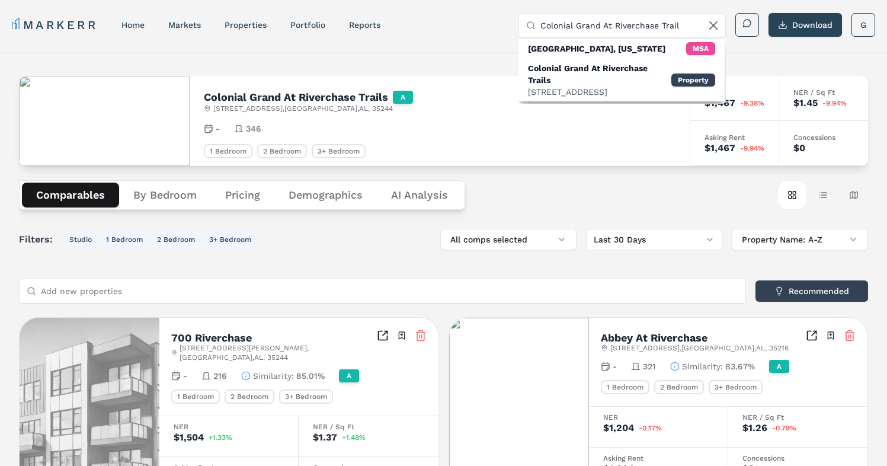
type input "Colonial Grand At Riverchase Trail"
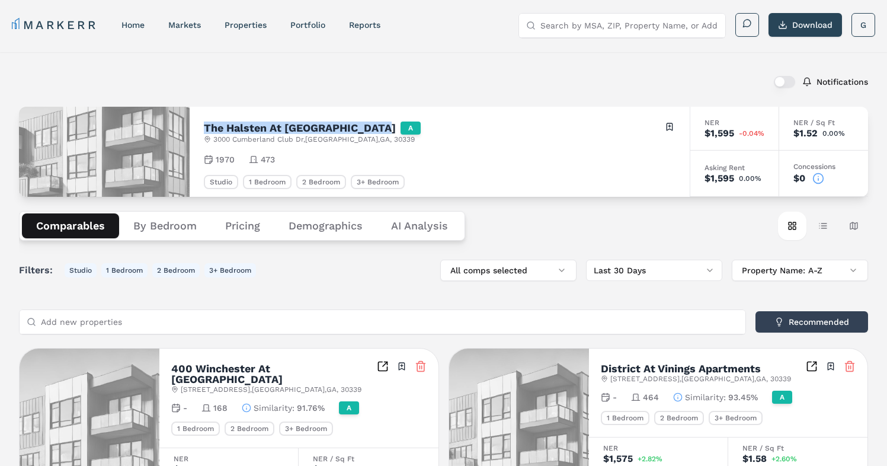
drag, startPoint x: 204, startPoint y: 127, endPoint x: 374, endPoint y: 126, distance: 170.0
click at [374, 126] on h2 "The Halsten At [GEOGRAPHIC_DATA]" at bounding box center [300, 128] width 192 height 11
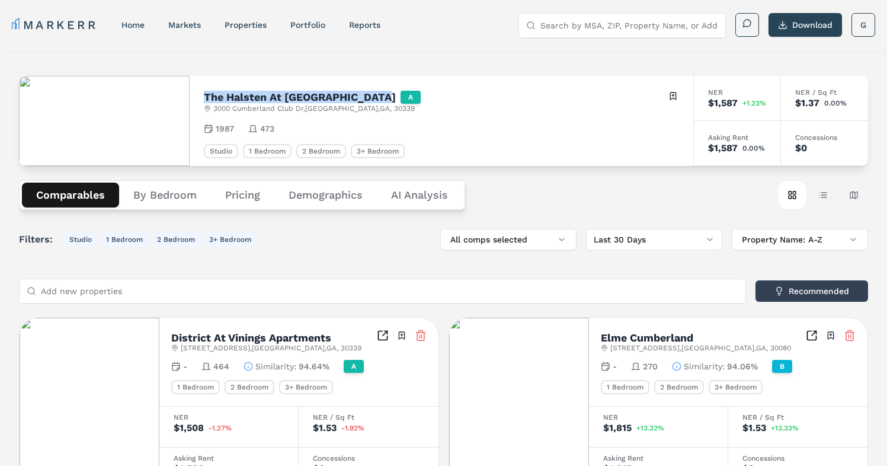
drag, startPoint x: 204, startPoint y: 98, endPoint x: 374, endPoint y: 94, distance: 170.1
click at [374, 95] on h2 "The Halsten At [GEOGRAPHIC_DATA]" at bounding box center [300, 97] width 192 height 11
copy h2 "The Halsten At [GEOGRAPHIC_DATA]"
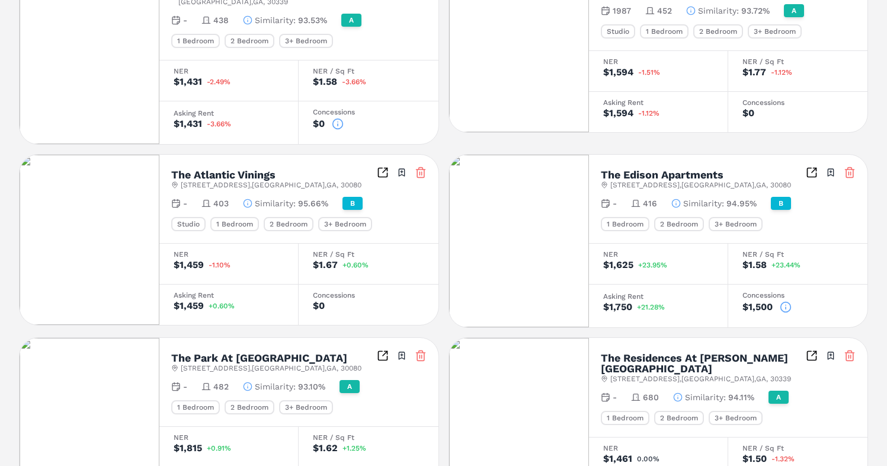
scroll to position [800, 0]
